Goal: Transaction & Acquisition: Purchase product/service

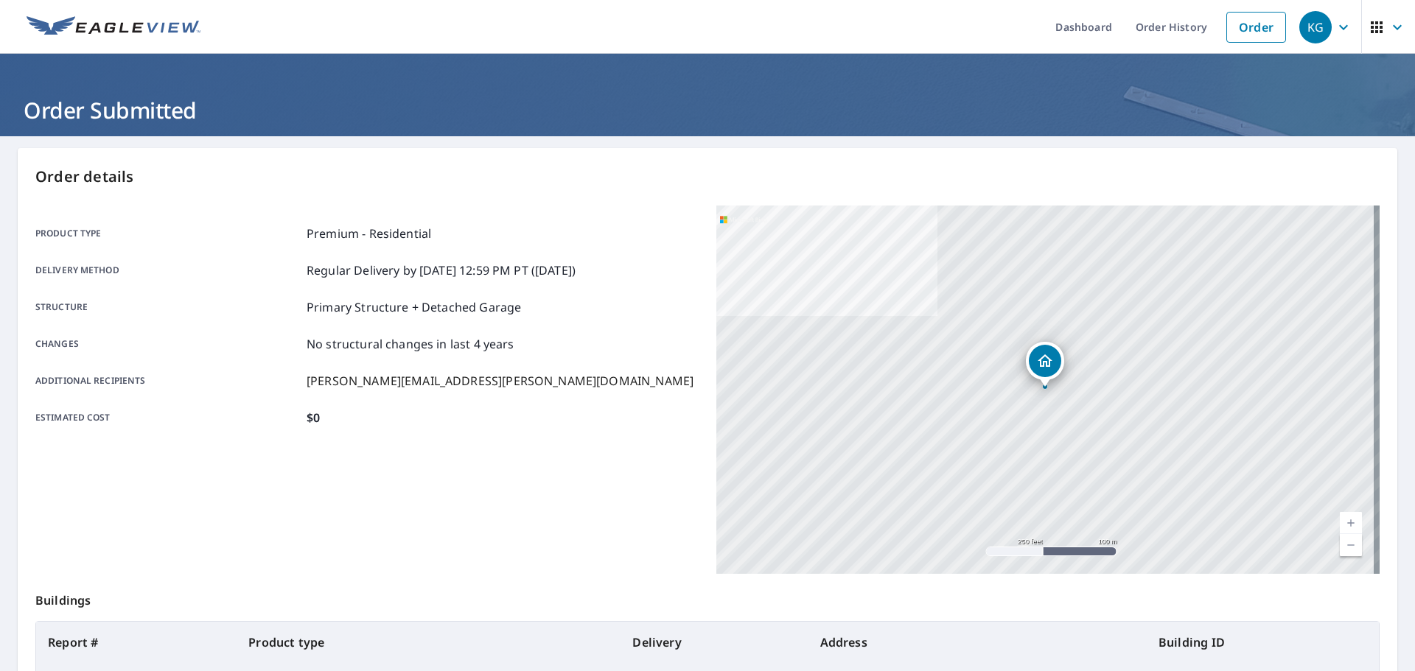
scroll to position [141, 0]
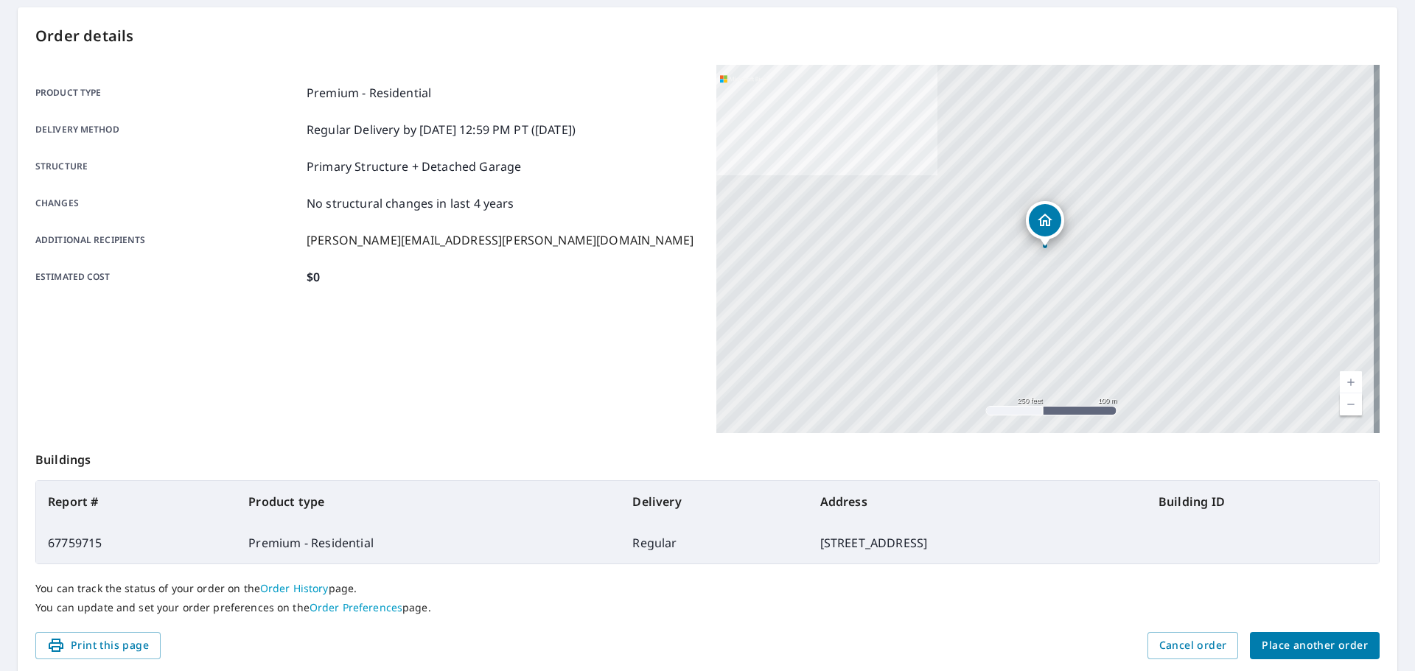
click at [1324, 653] on span "Place another order" at bounding box center [1315, 646] width 106 height 18
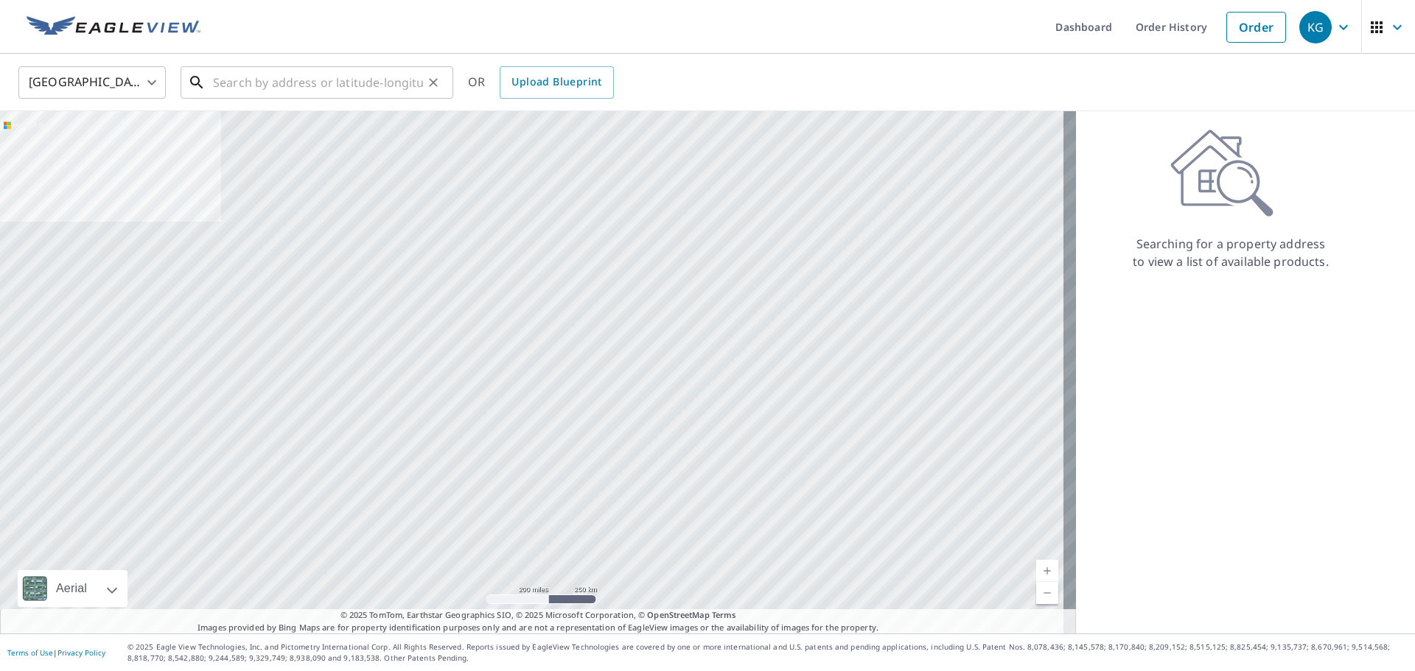
click at [318, 86] on input "text" at bounding box center [318, 82] width 210 height 41
click at [256, 77] on input "text" at bounding box center [318, 82] width 210 height 41
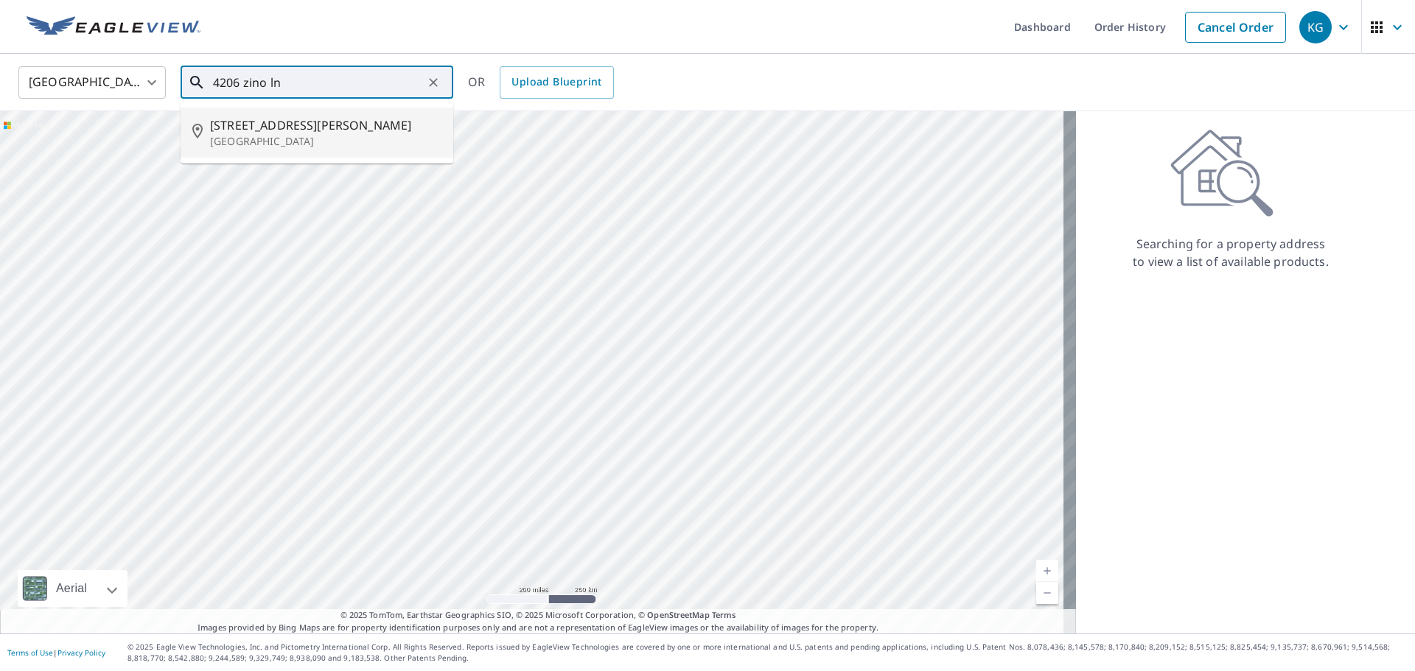
click at [274, 143] on p "[GEOGRAPHIC_DATA]" at bounding box center [325, 141] width 231 height 15
type input "[STREET_ADDRESS][PERSON_NAME]"
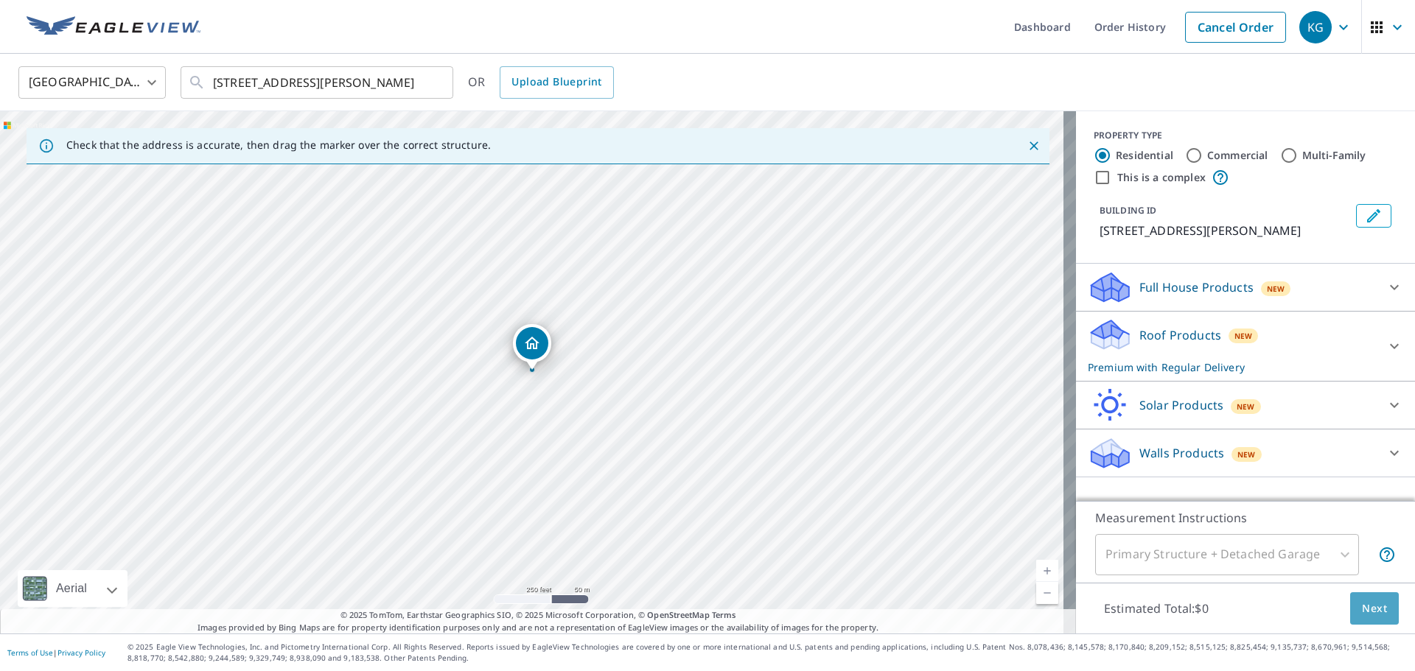
click at [1362, 615] on span "Next" at bounding box center [1374, 609] width 25 height 18
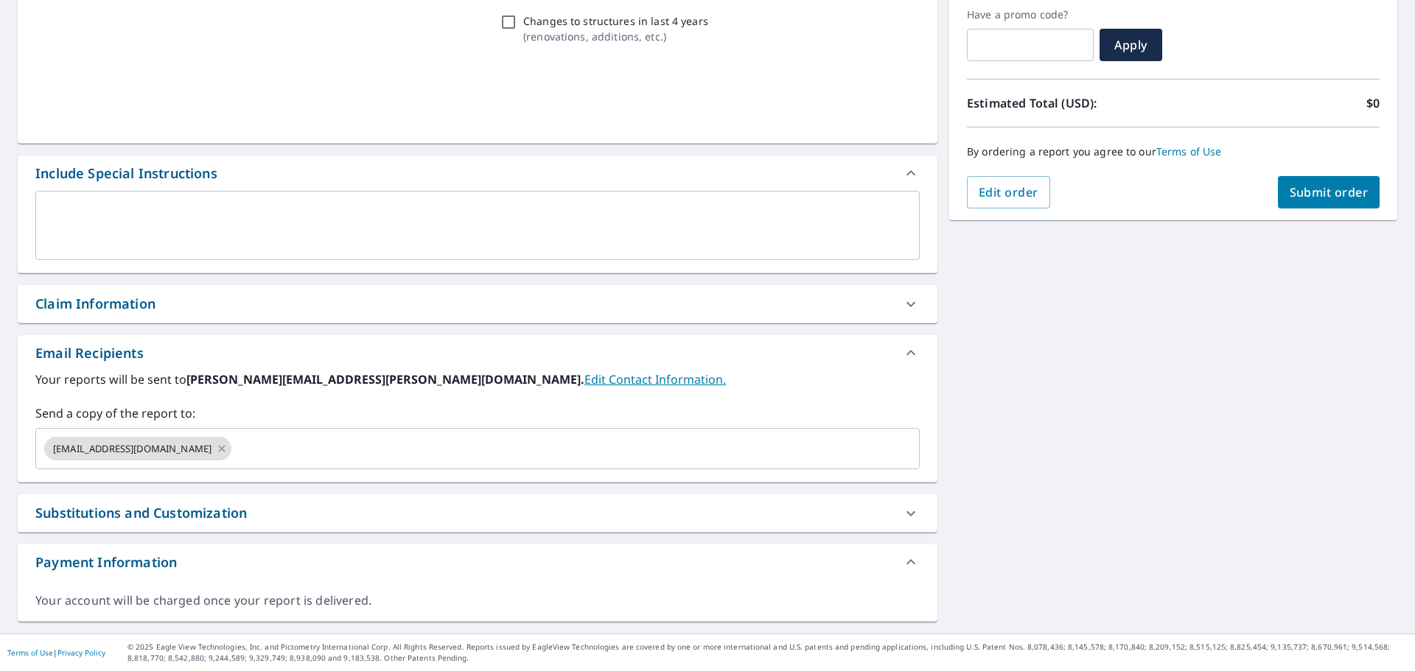
scroll to position [250, 0]
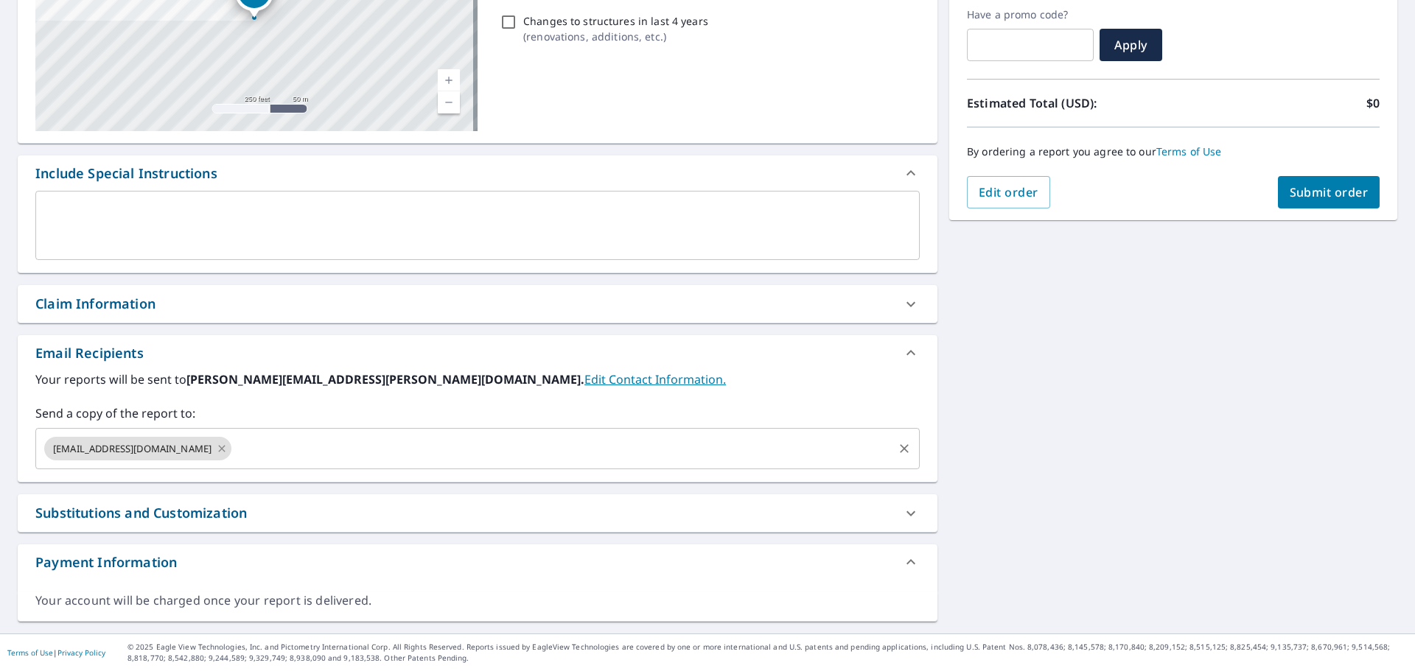
click at [216, 452] on icon at bounding box center [222, 449] width 12 height 16
click at [186, 452] on input "text" at bounding box center [466, 449] width 849 height 28
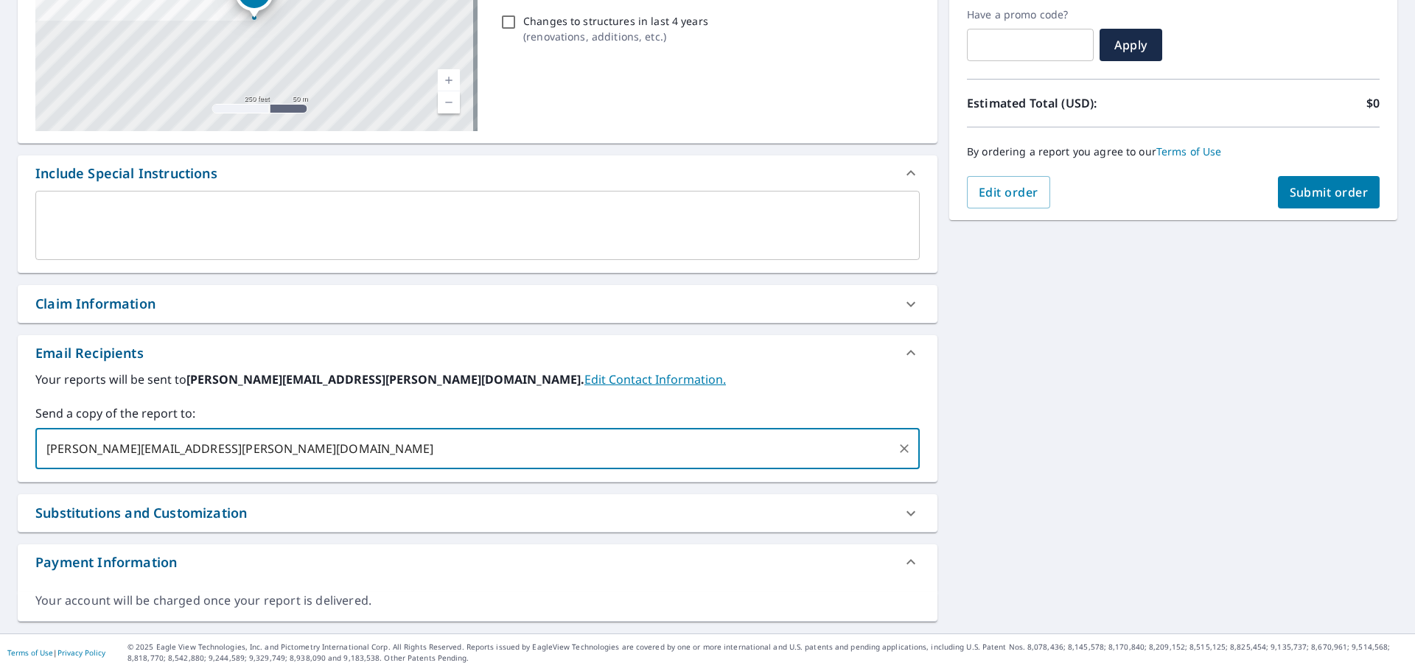
type input "[PERSON_NAME][EMAIL_ADDRESS][PERSON_NAME][DOMAIN_NAME]"
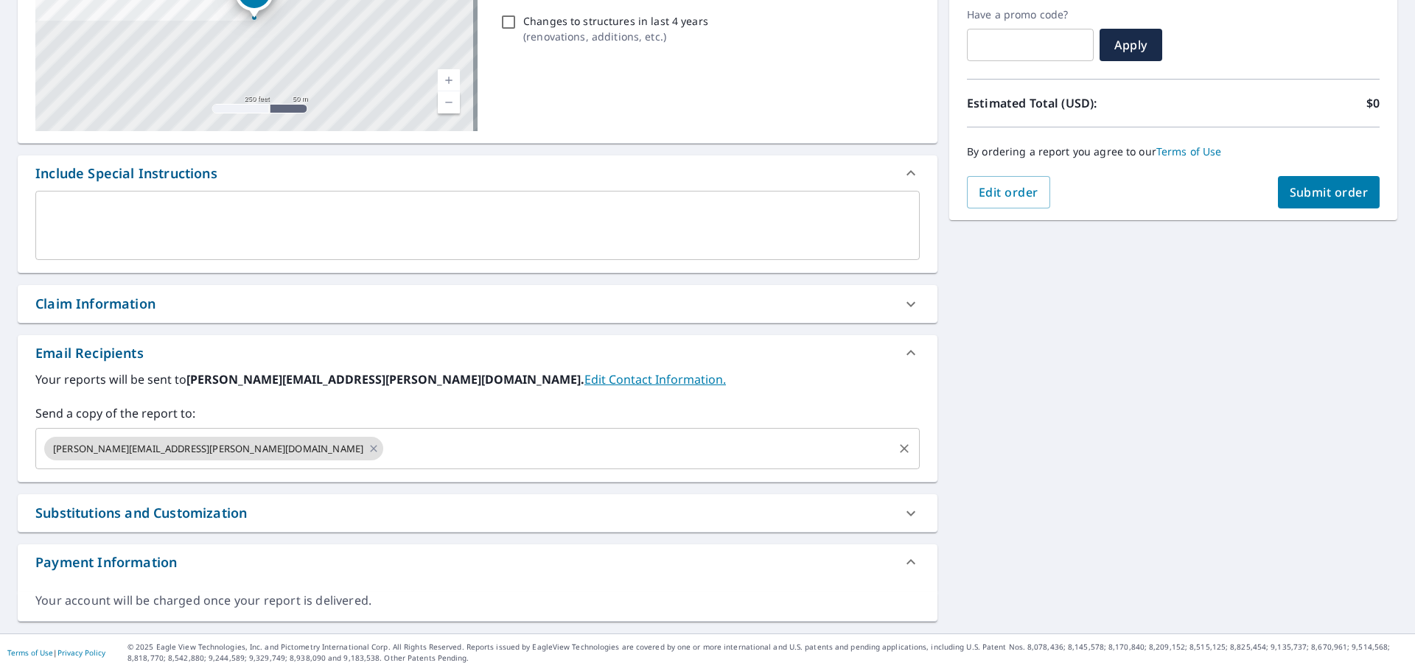
click at [1095, 534] on div "[STREET_ADDRESS][PERSON_NAME] Aerial Road A standard road map Aerial A detailed…" at bounding box center [707, 260] width 1415 height 747
click at [1299, 197] on span "Submit order" at bounding box center [1329, 192] width 79 height 16
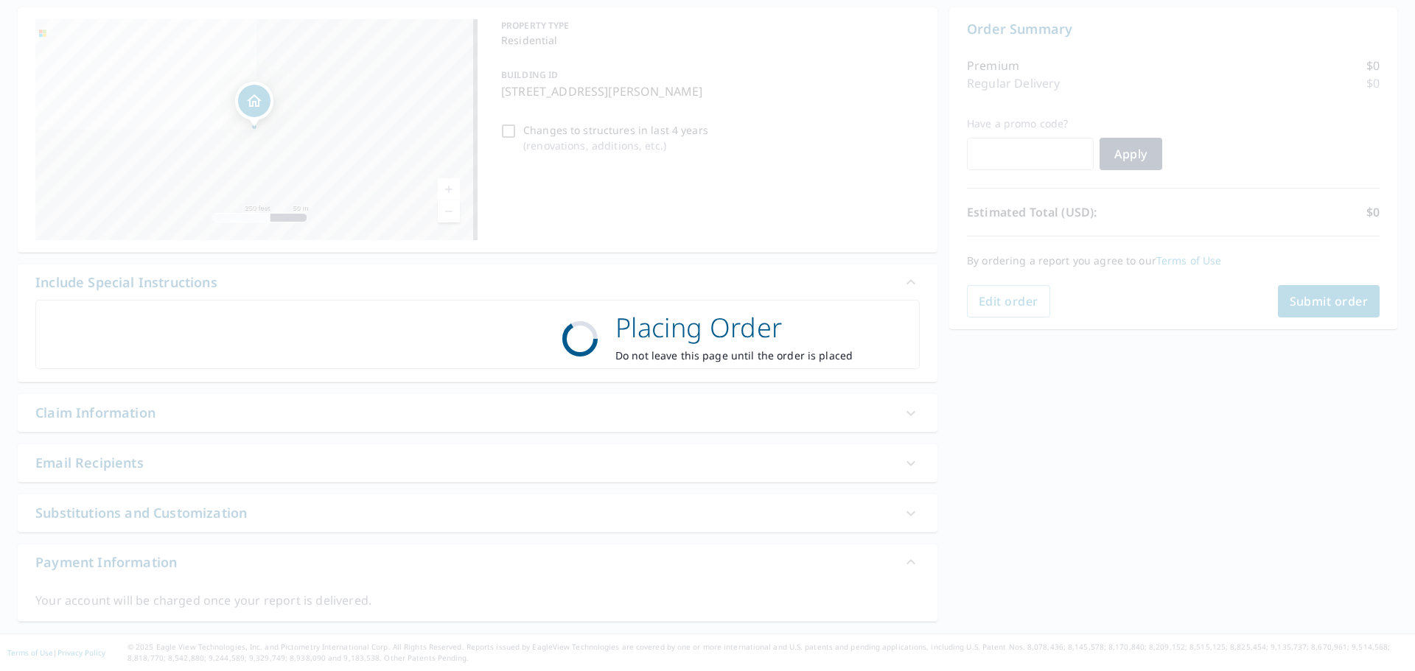
scroll to position [141, 0]
